Goal: Transaction & Acquisition: Book appointment/travel/reservation

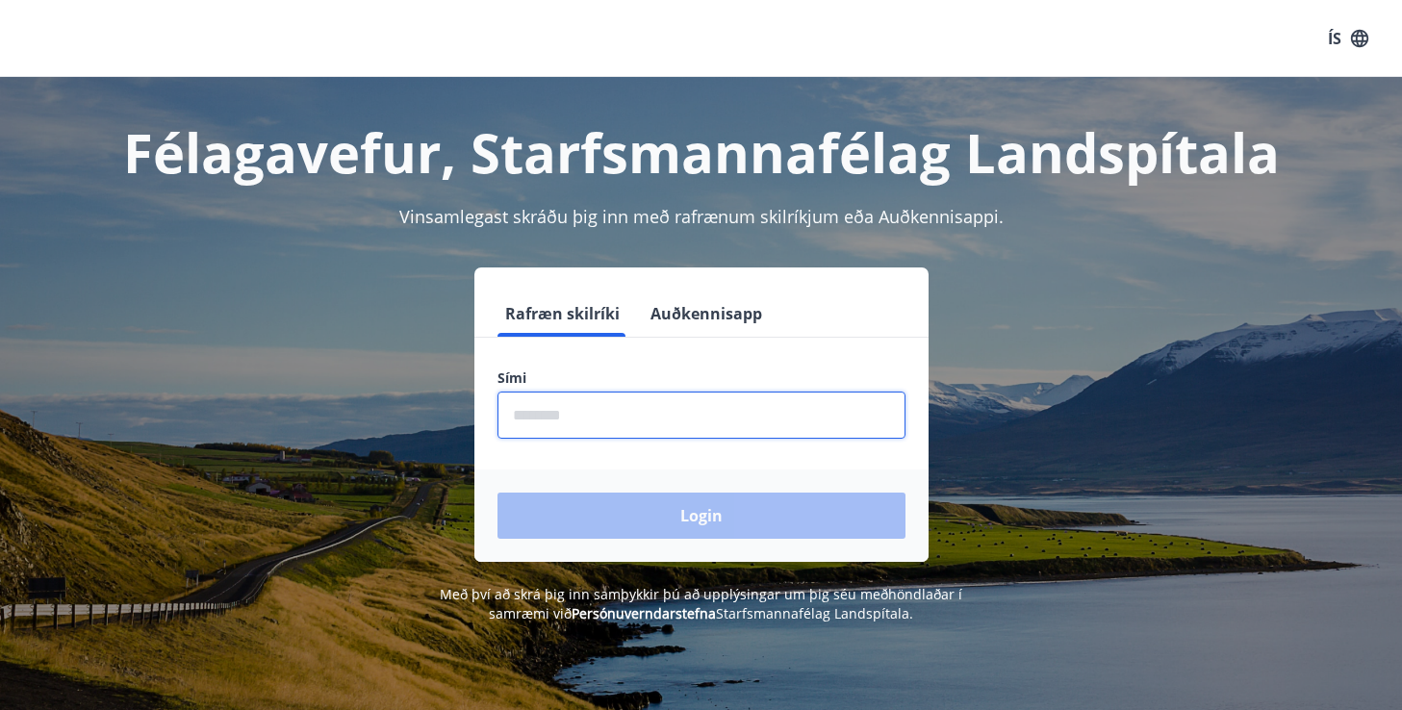
click at [643, 416] on input "phone" at bounding box center [702, 415] width 408 height 47
type input "********"
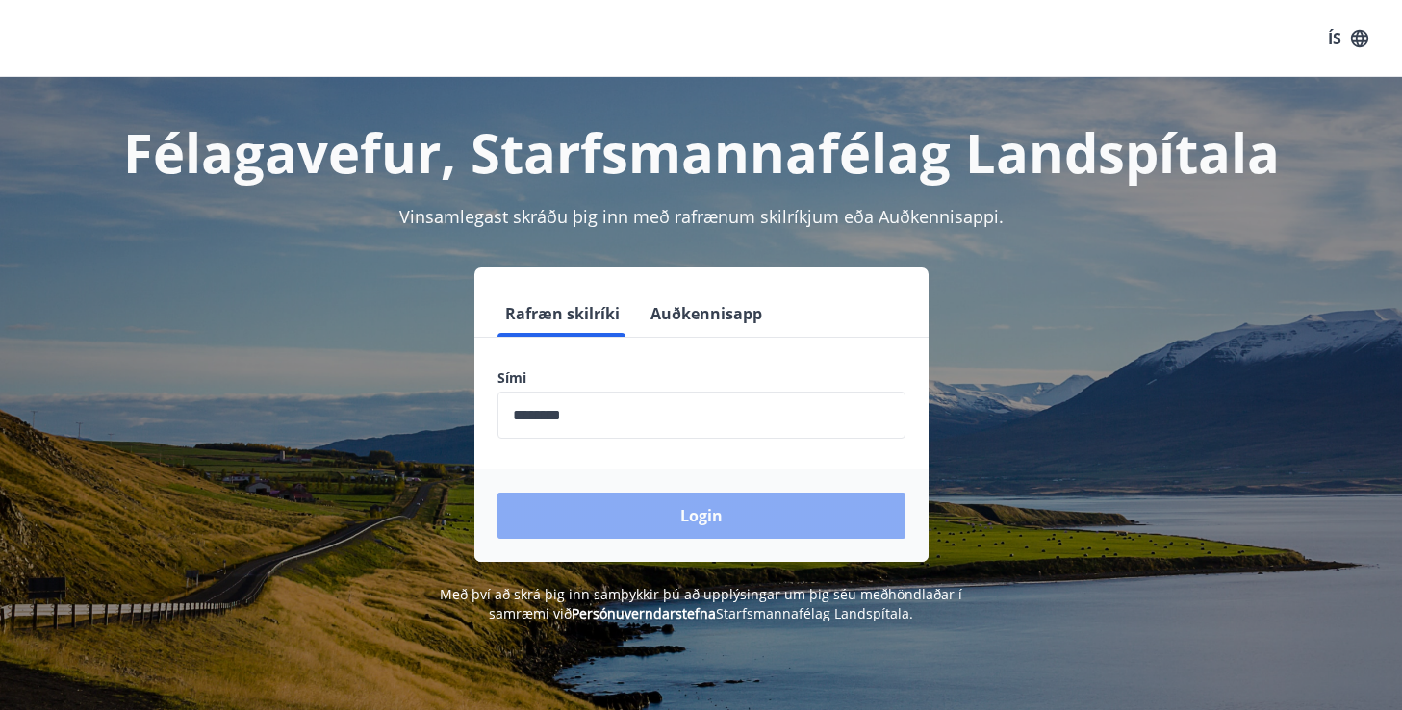
click at [676, 521] on button "Login" at bounding box center [702, 516] width 408 height 46
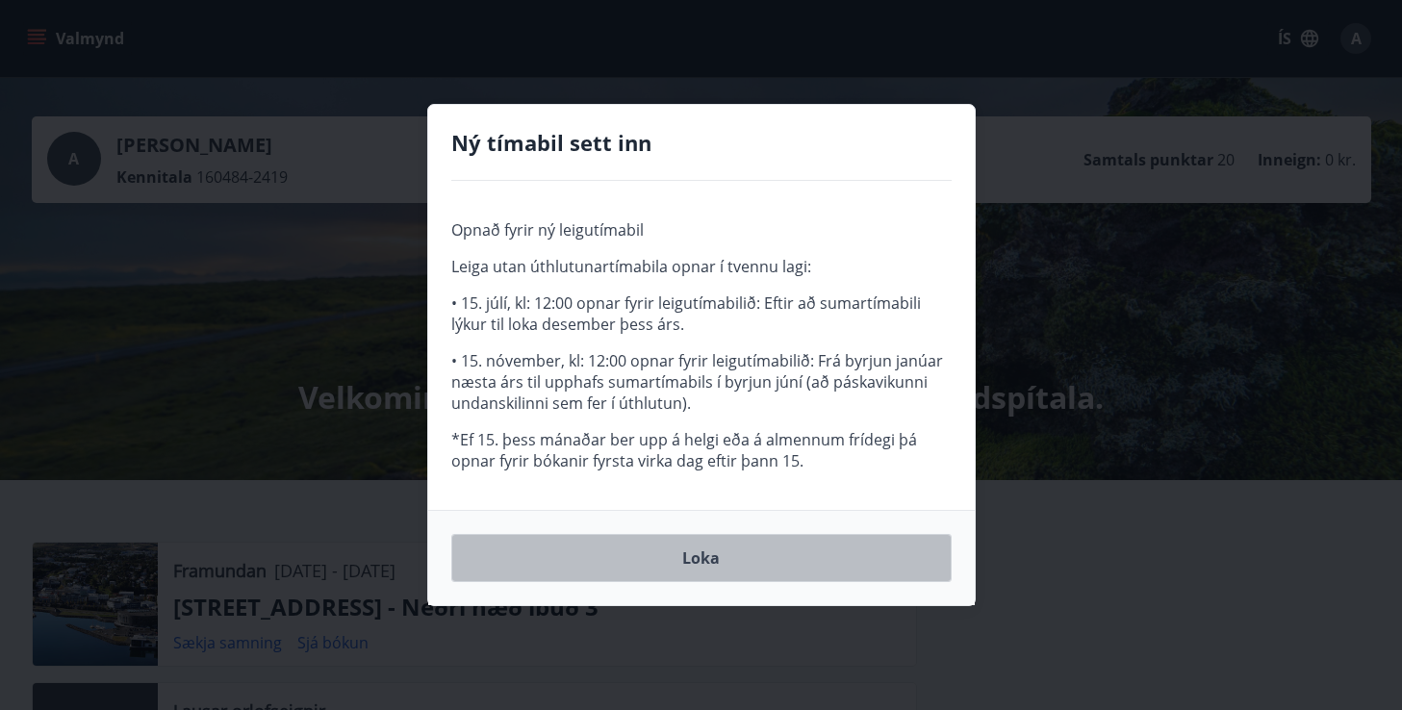
click at [688, 549] on button "Loka" at bounding box center [701, 558] width 500 height 48
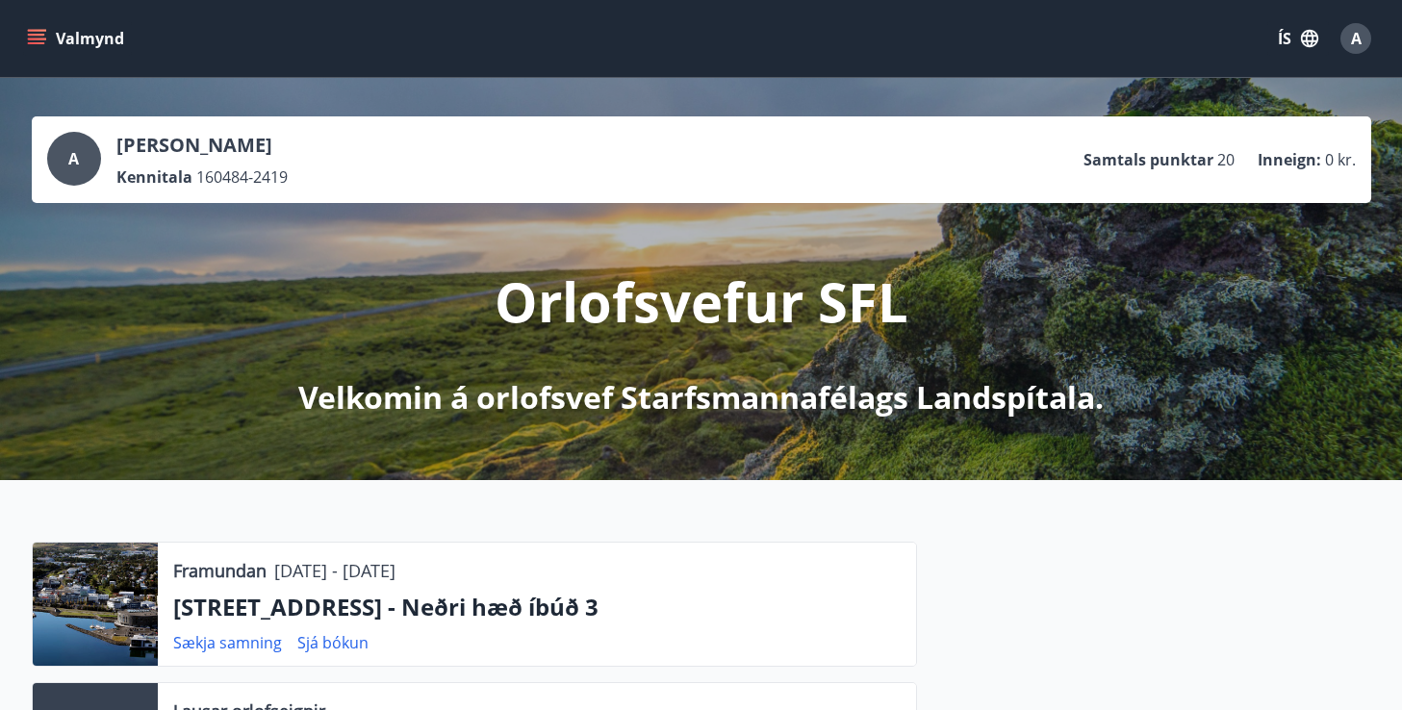
click at [58, 24] on button "Valmynd" at bounding box center [77, 38] width 109 height 35
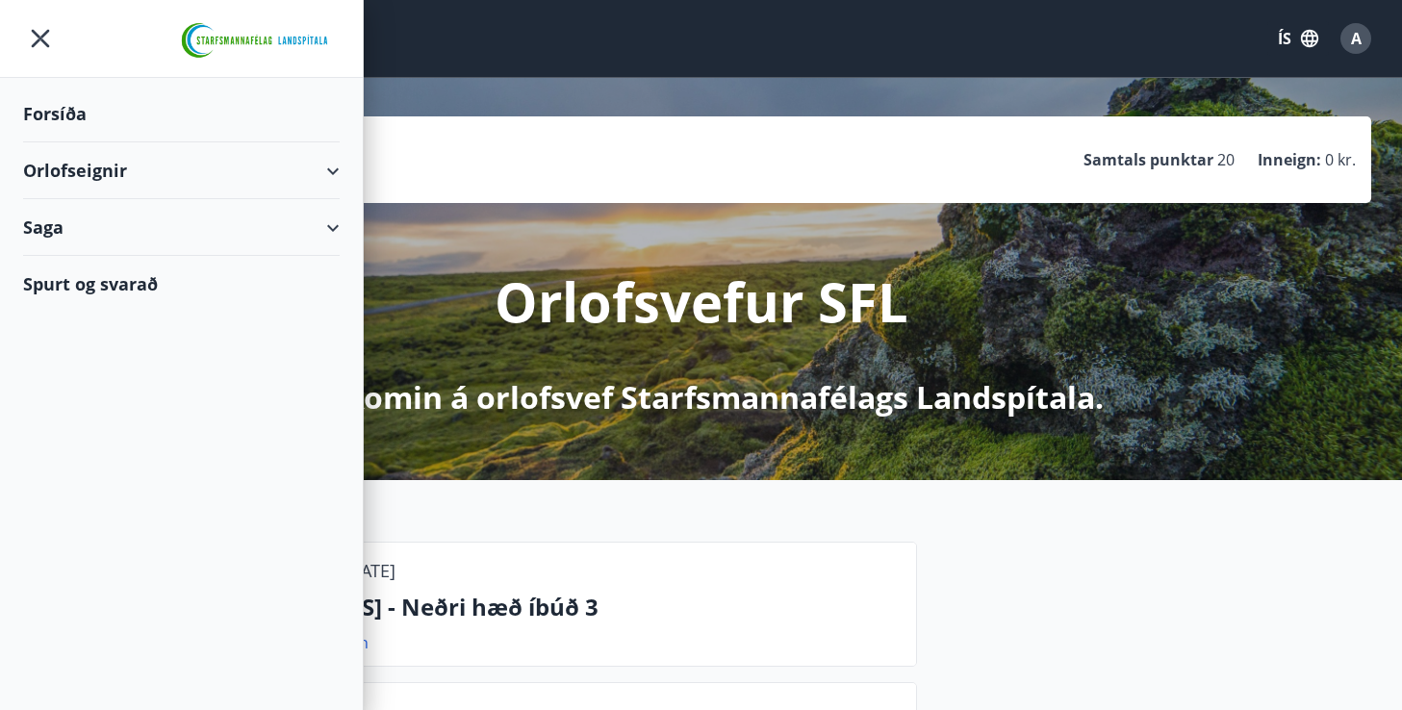
click at [158, 179] on div "Orlofseignir" at bounding box center [181, 170] width 317 height 57
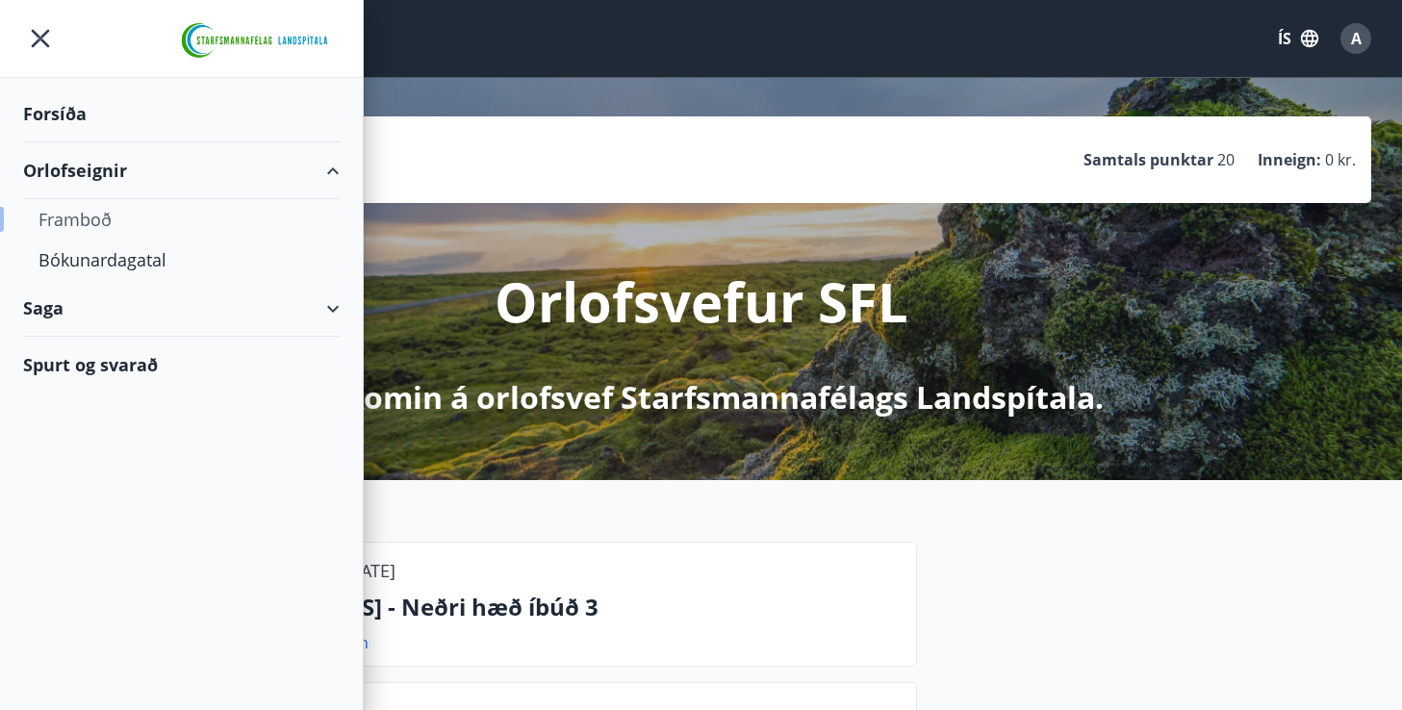
click at [72, 223] on div "Framboð" at bounding box center [181, 219] width 286 height 40
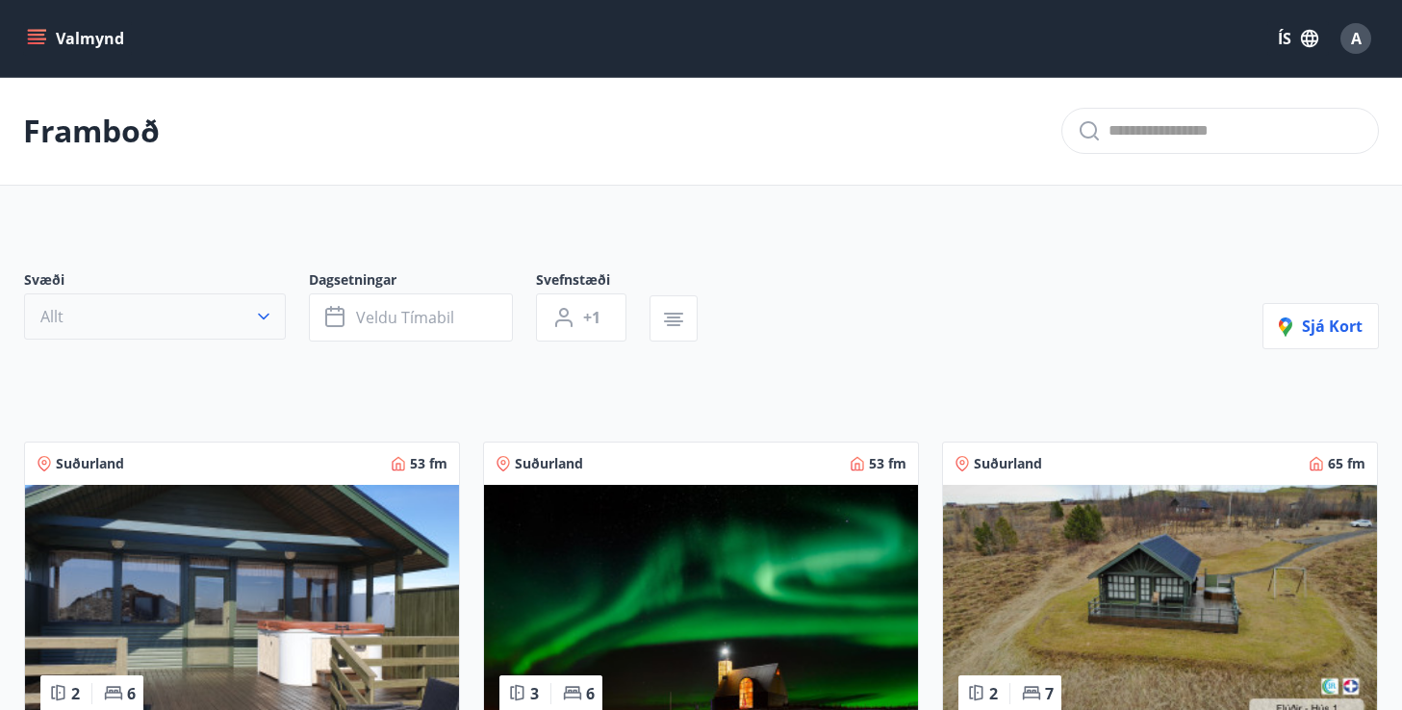
click at [208, 320] on button "Allt" at bounding box center [155, 317] width 262 height 46
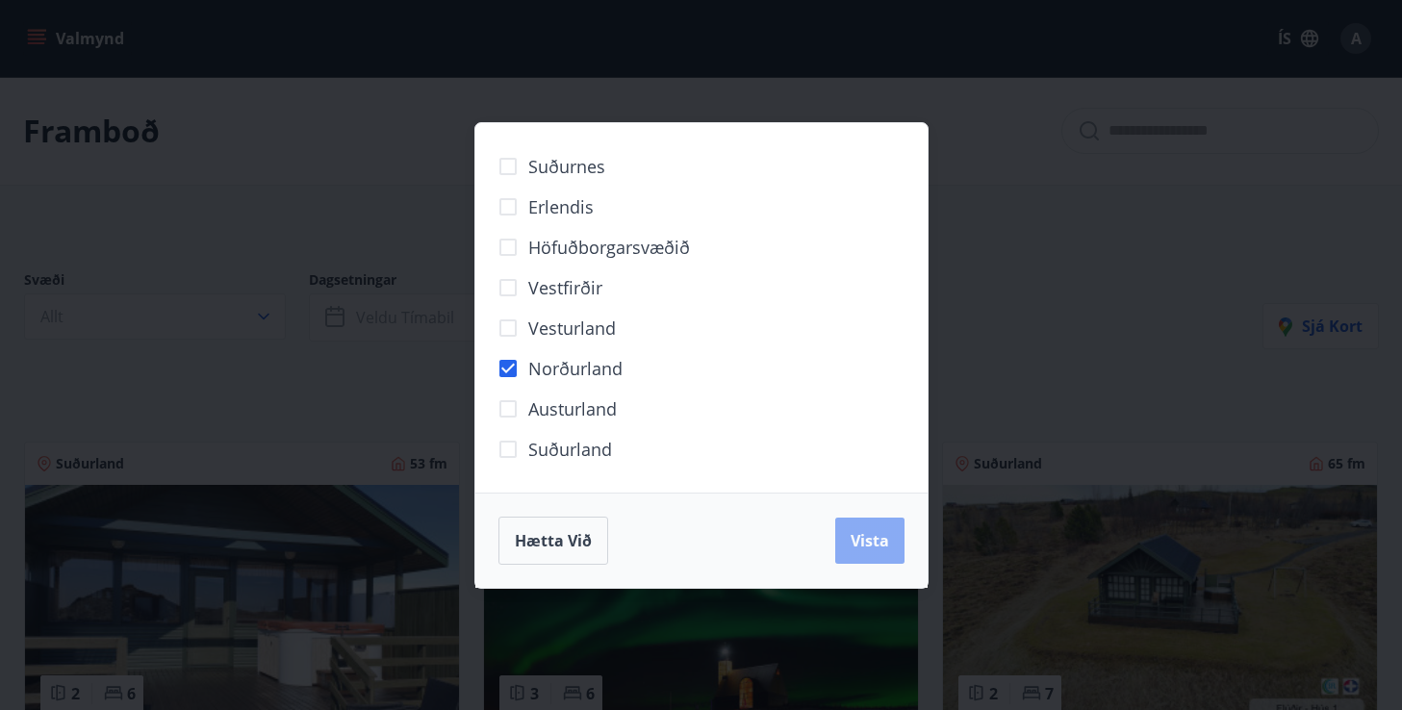
click at [886, 545] on span "Vista" at bounding box center [870, 540] width 38 height 21
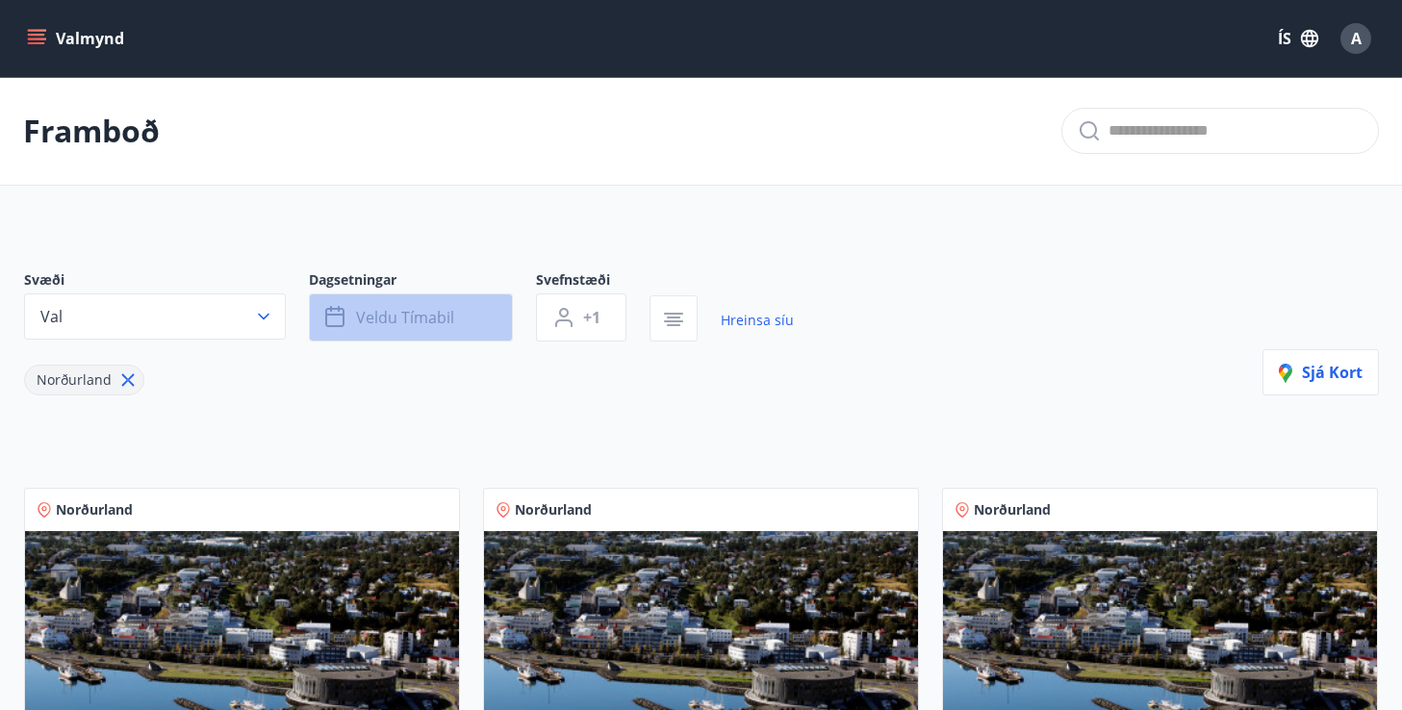
click at [429, 308] on span "Veldu tímabil" at bounding box center [405, 317] width 98 height 21
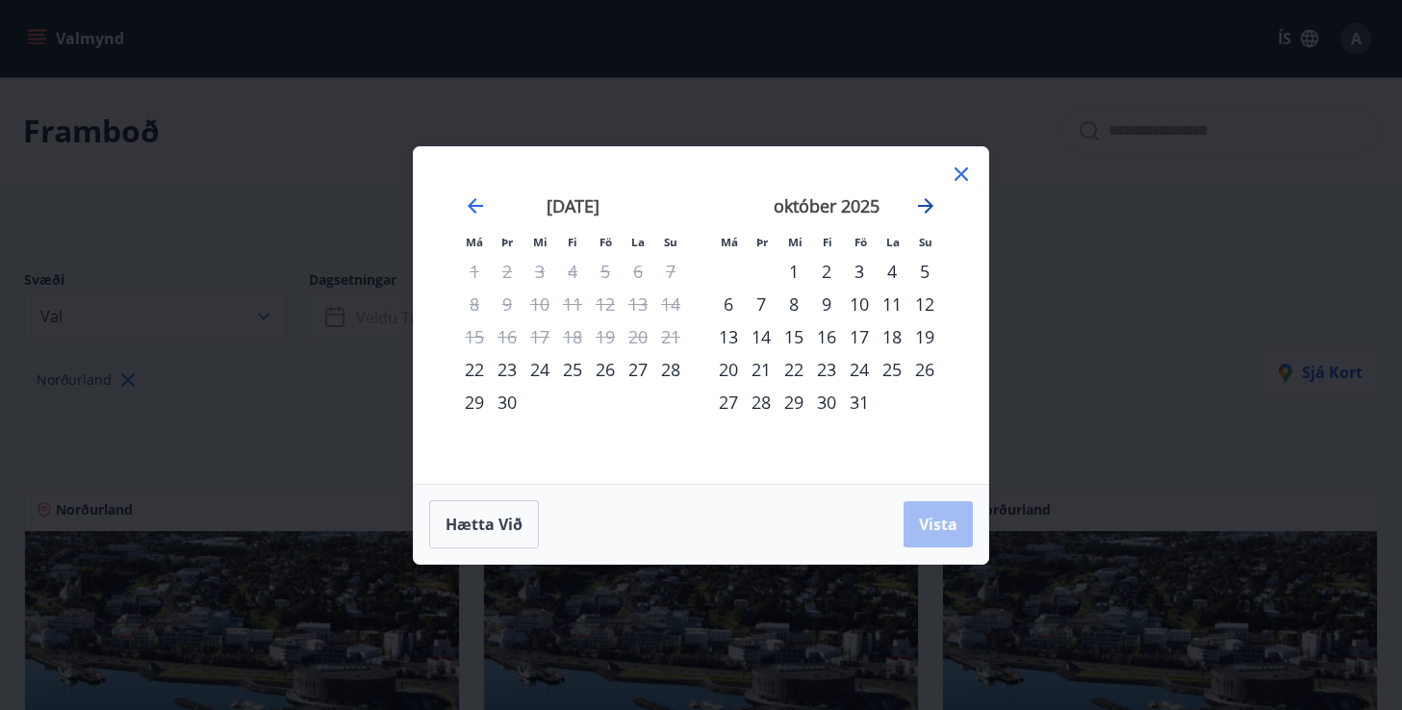
click at [924, 205] on icon "Move forward to switch to the next month." at bounding box center [925, 205] width 15 height 15
click at [926, 330] on div "18" at bounding box center [924, 336] width 33 height 33
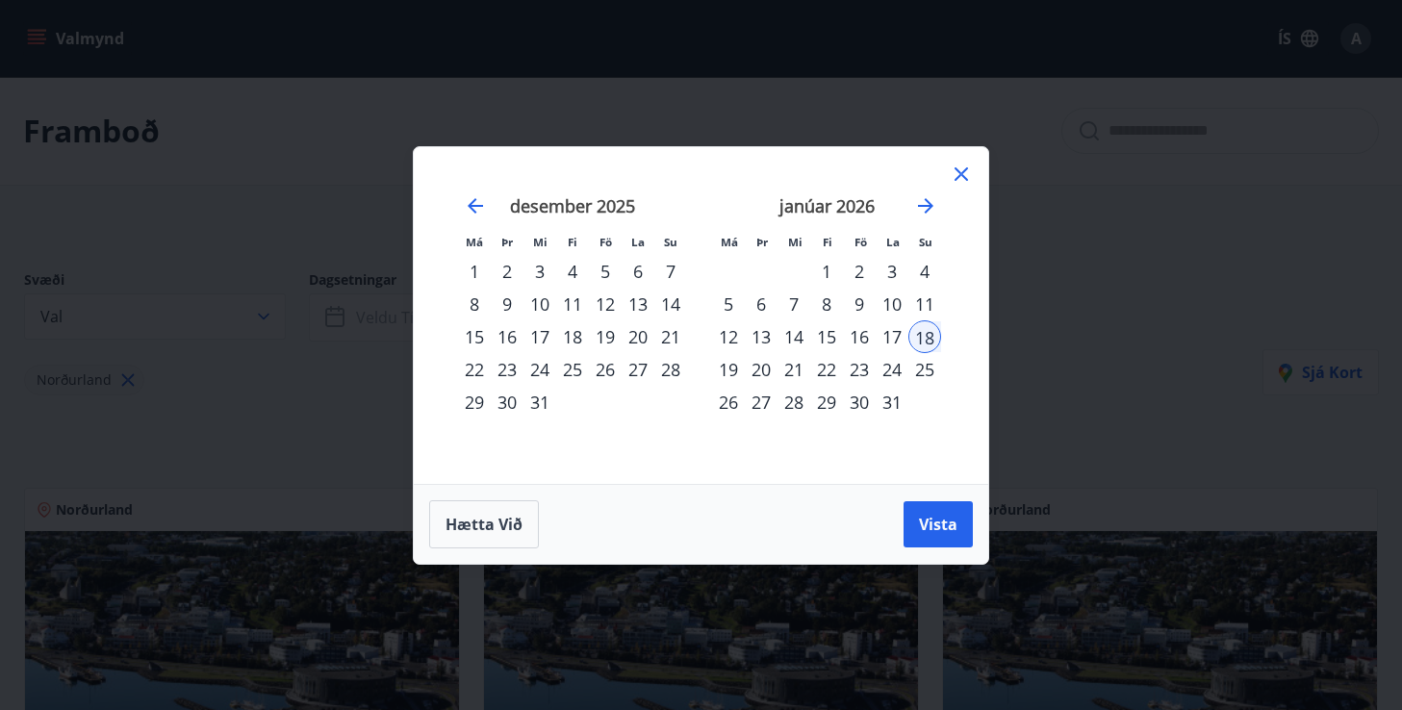
click at [856, 371] on div "23" at bounding box center [859, 369] width 33 height 33
click at [946, 532] on span "Vista" at bounding box center [938, 524] width 38 height 21
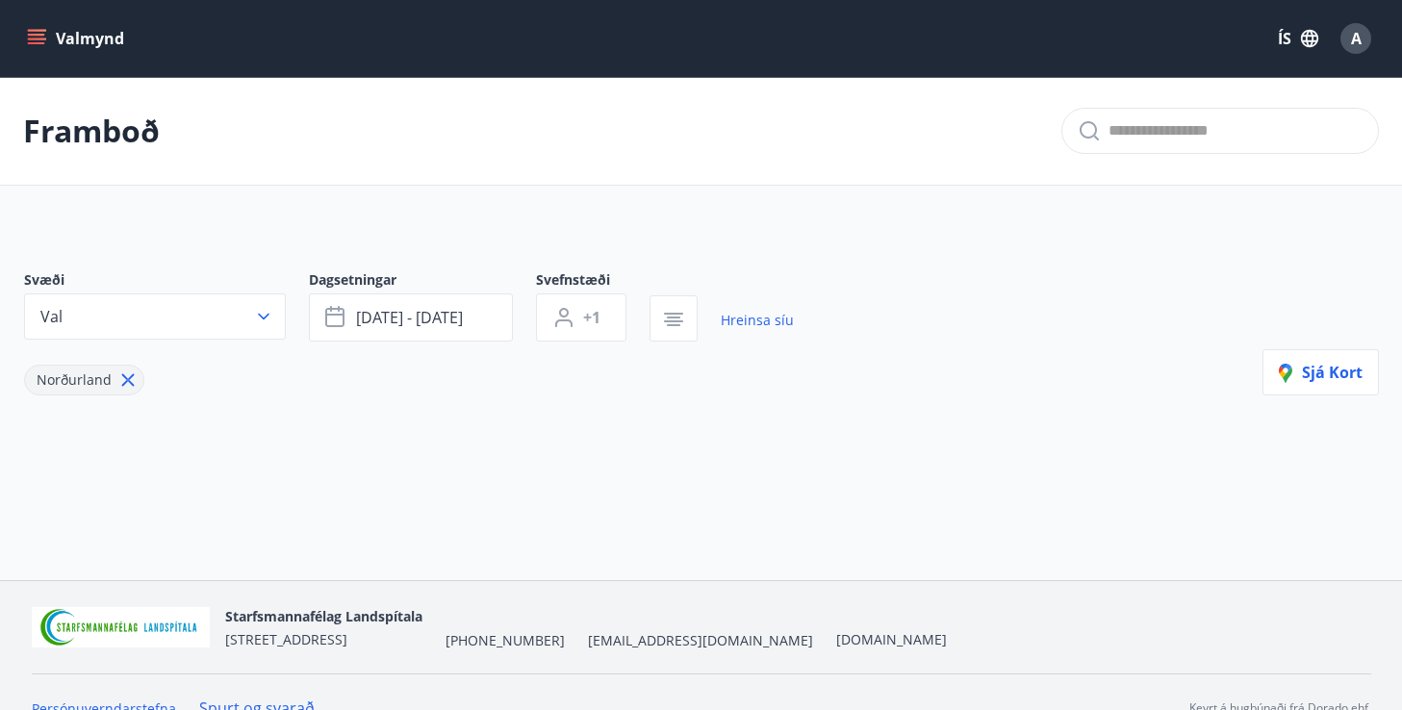
click at [84, 13] on div "Valmynd ÍS A" at bounding box center [701, 38] width 1402 height 77
click at [104, 36] on button "Valmynd" at bounding box center [77, 38] width 109 height 35
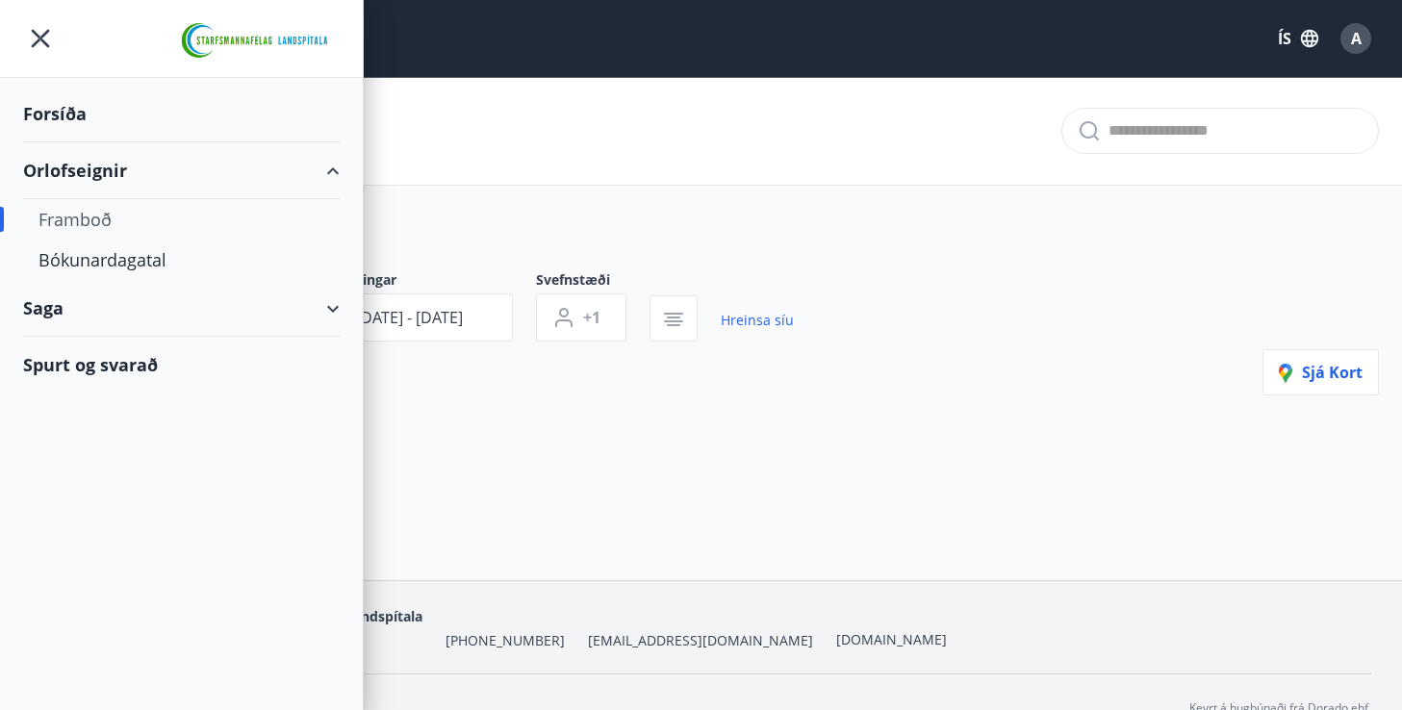
click at [58, 123] on div "Forsíða" at bounding box center [181, 114] width 317 height 57
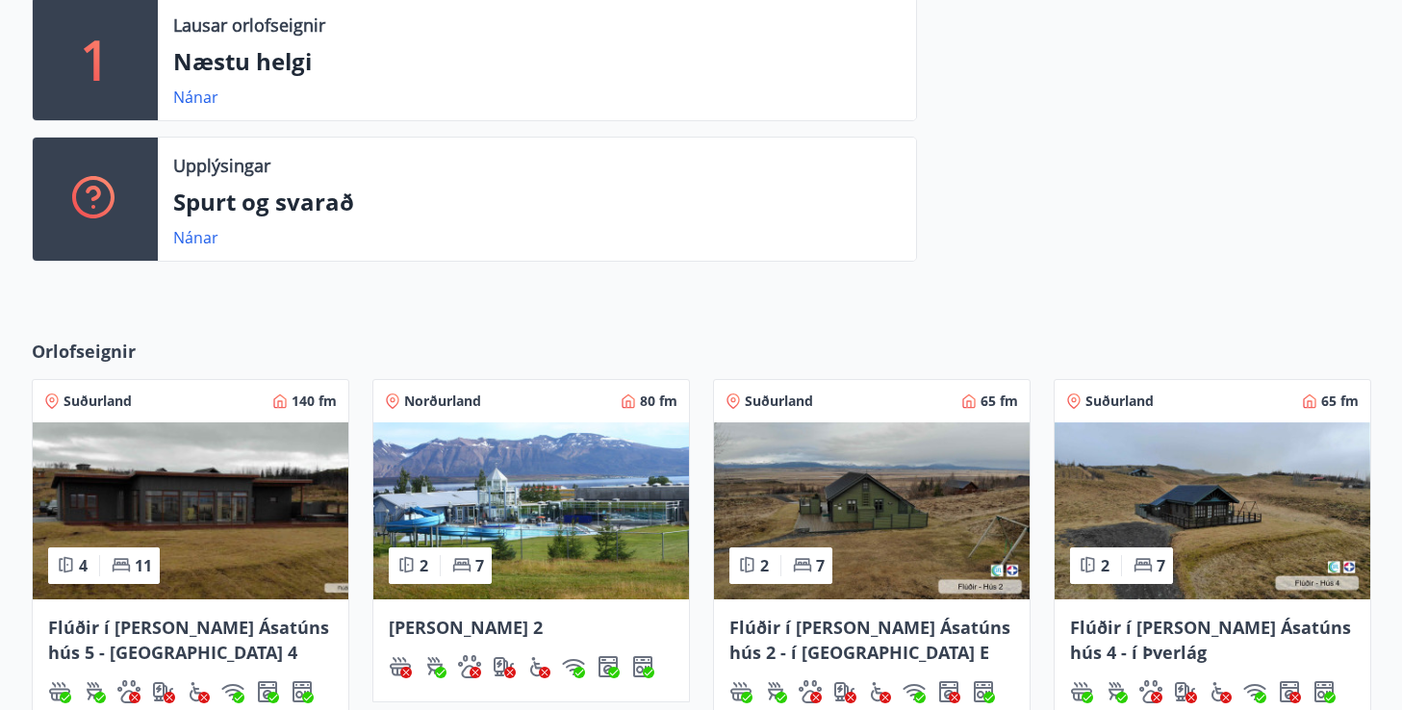
scroll to position [692, 0]
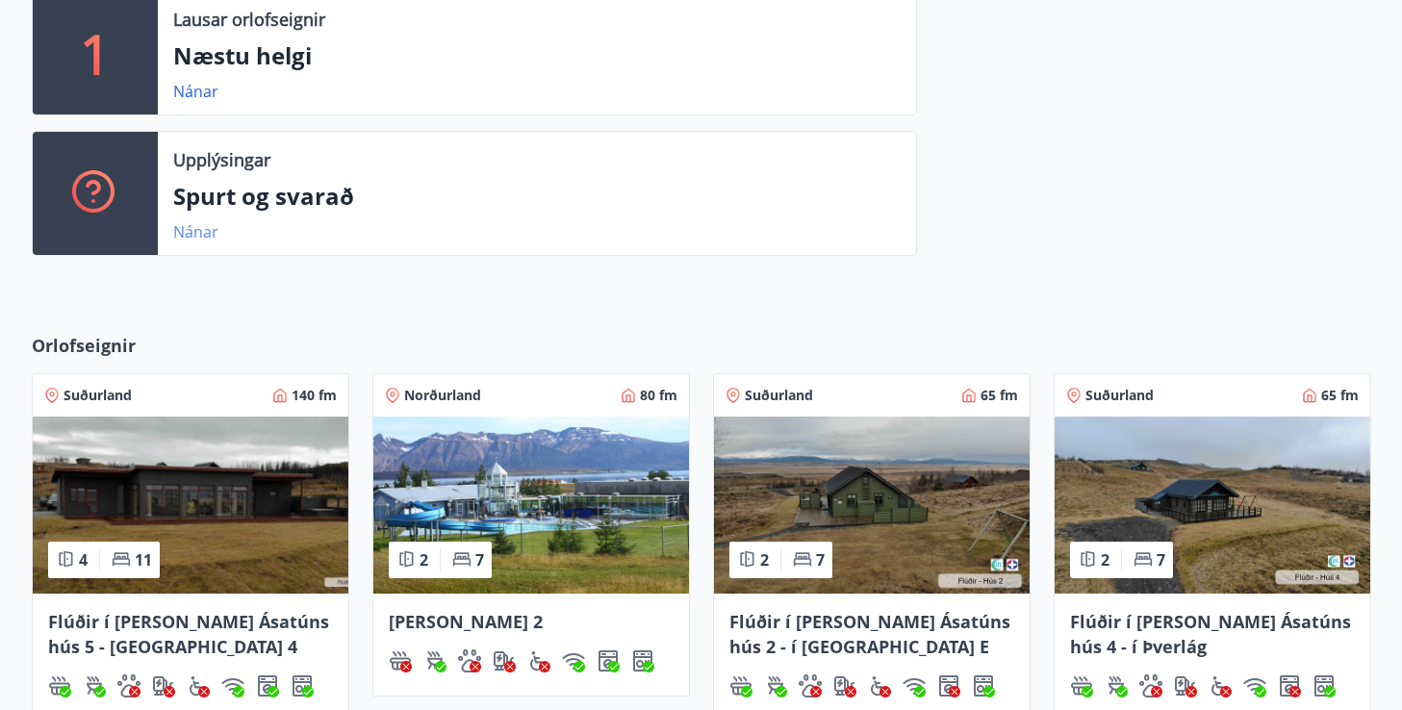
click at [183, 234] on link "Nánar" at bounding box center [195, 231] width 45 height 21
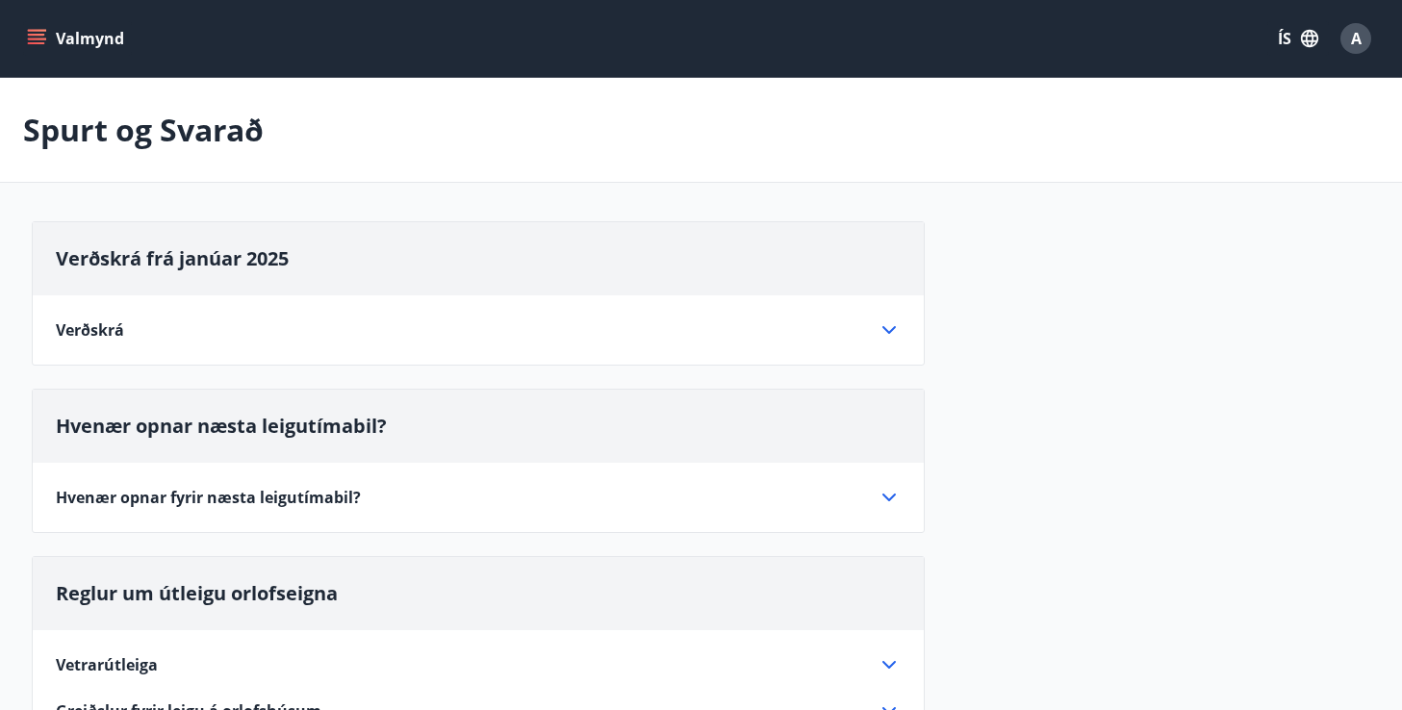
click at [894, 498] on icon at bounding box center [889, 497] width 23 height 23
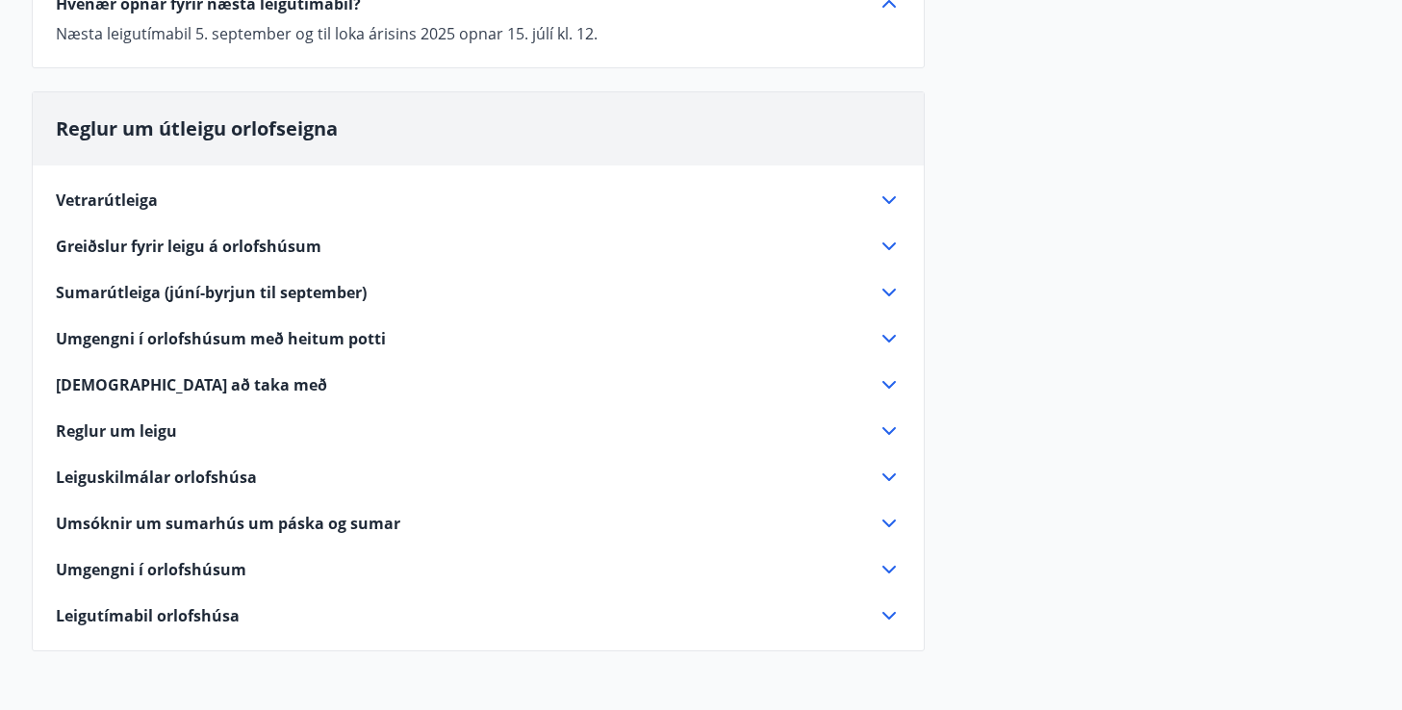
scroll to position [506, 0]
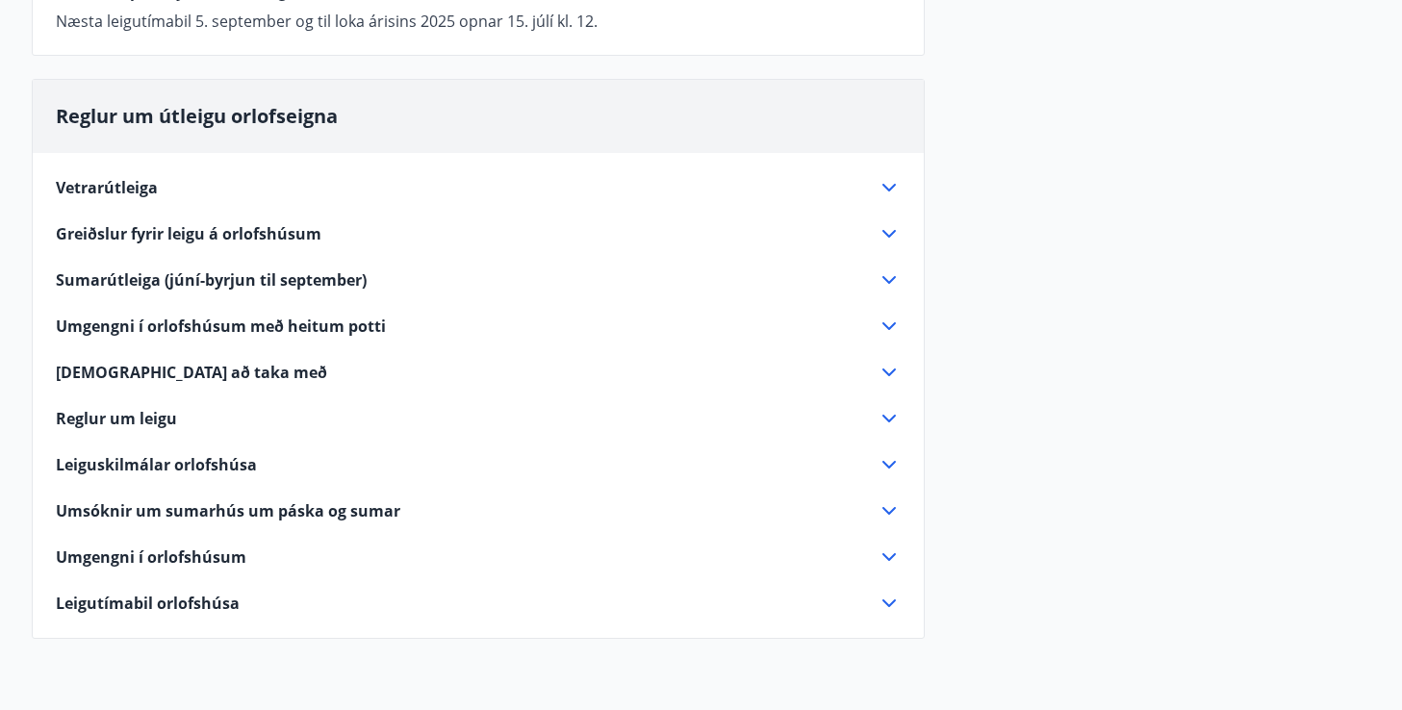
click at [885, 192] on icon at bounding box center [889, 187] width 23 height 23
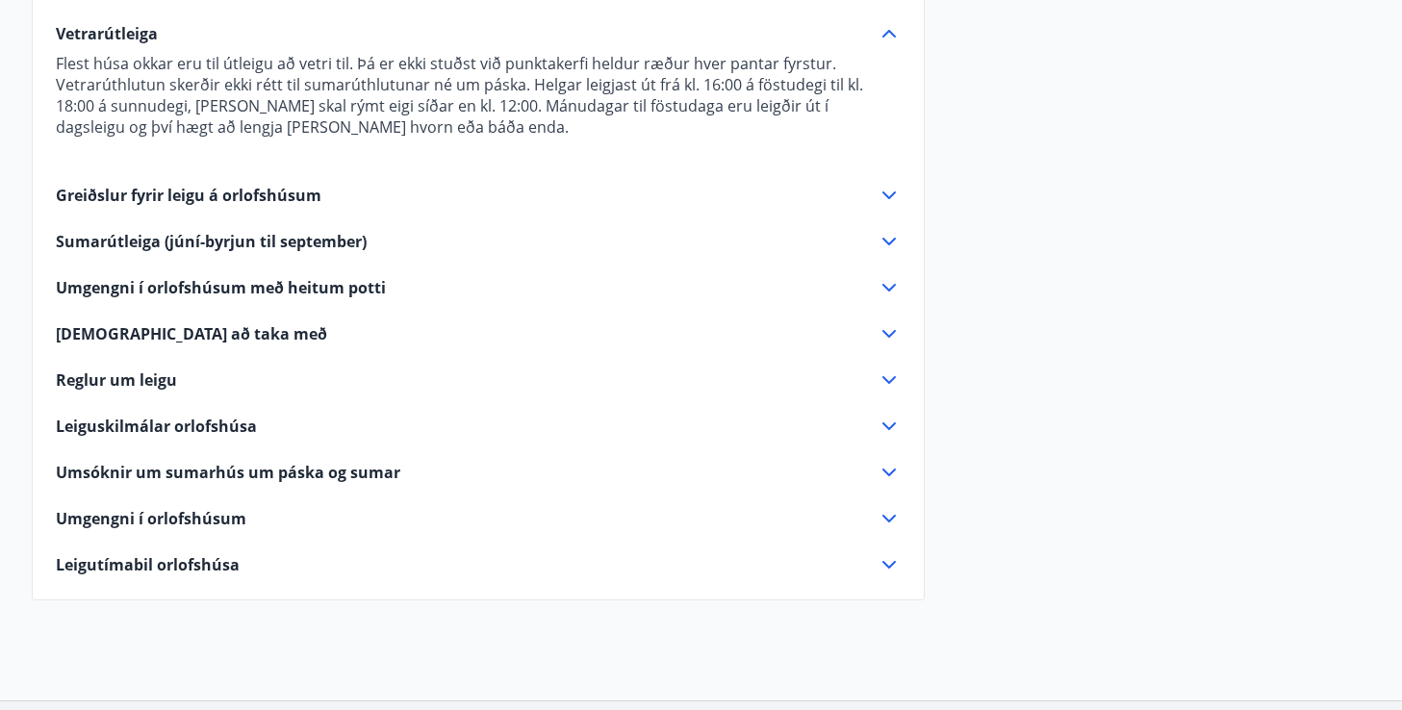
scroll to position [633, 0]
click at [353, 556] on div "Leigutímabil orlofshúsa" at bounding box center [467, 562] width 822 height 21
